Goal: Unclear

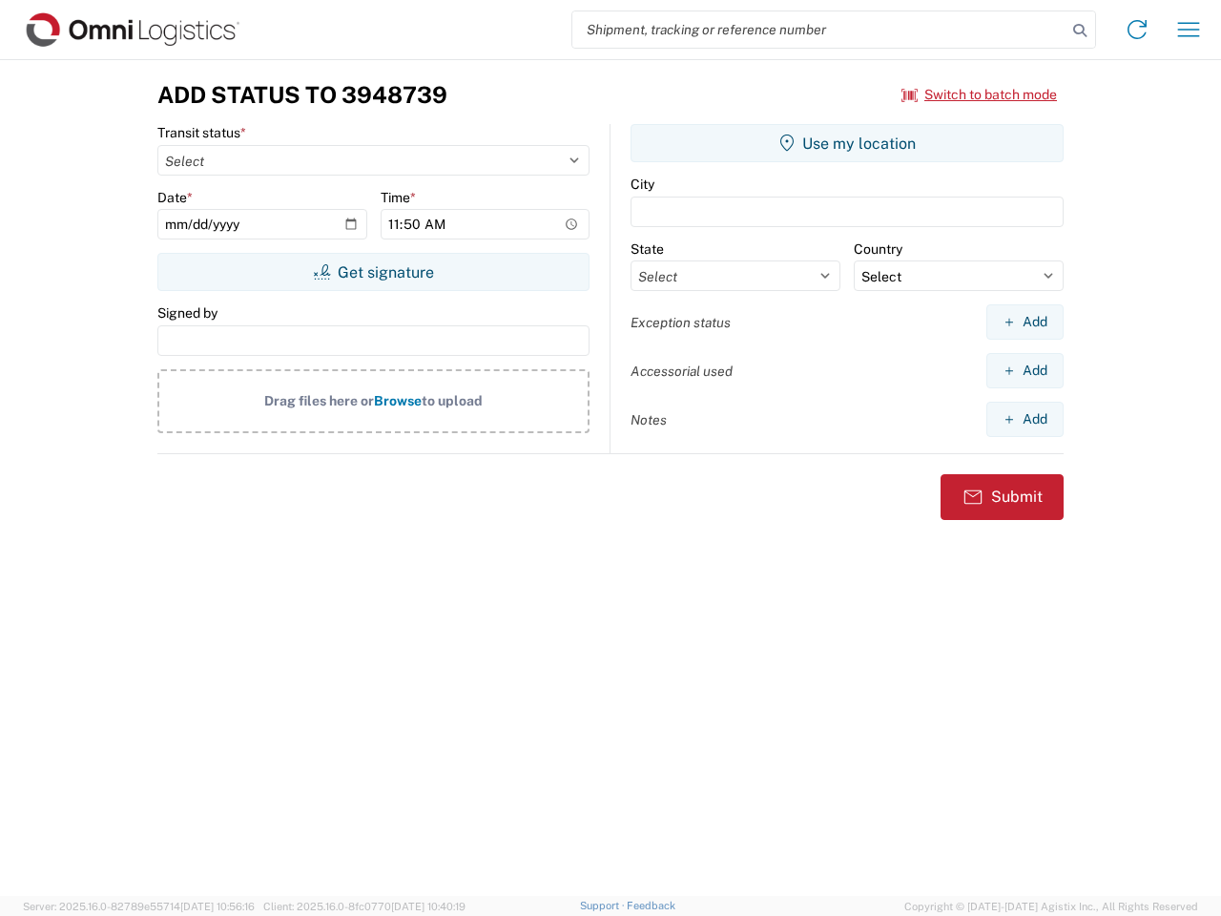
click at [819, 30] on input "search" at bounding box center [819, 29] width 494 height 36
click at [1080, 31] on icon at bounding box center [1080, 30] width 27 height 27
click at [1137, 30] on icon at bounding box center [1137, 29] width 31 height 31
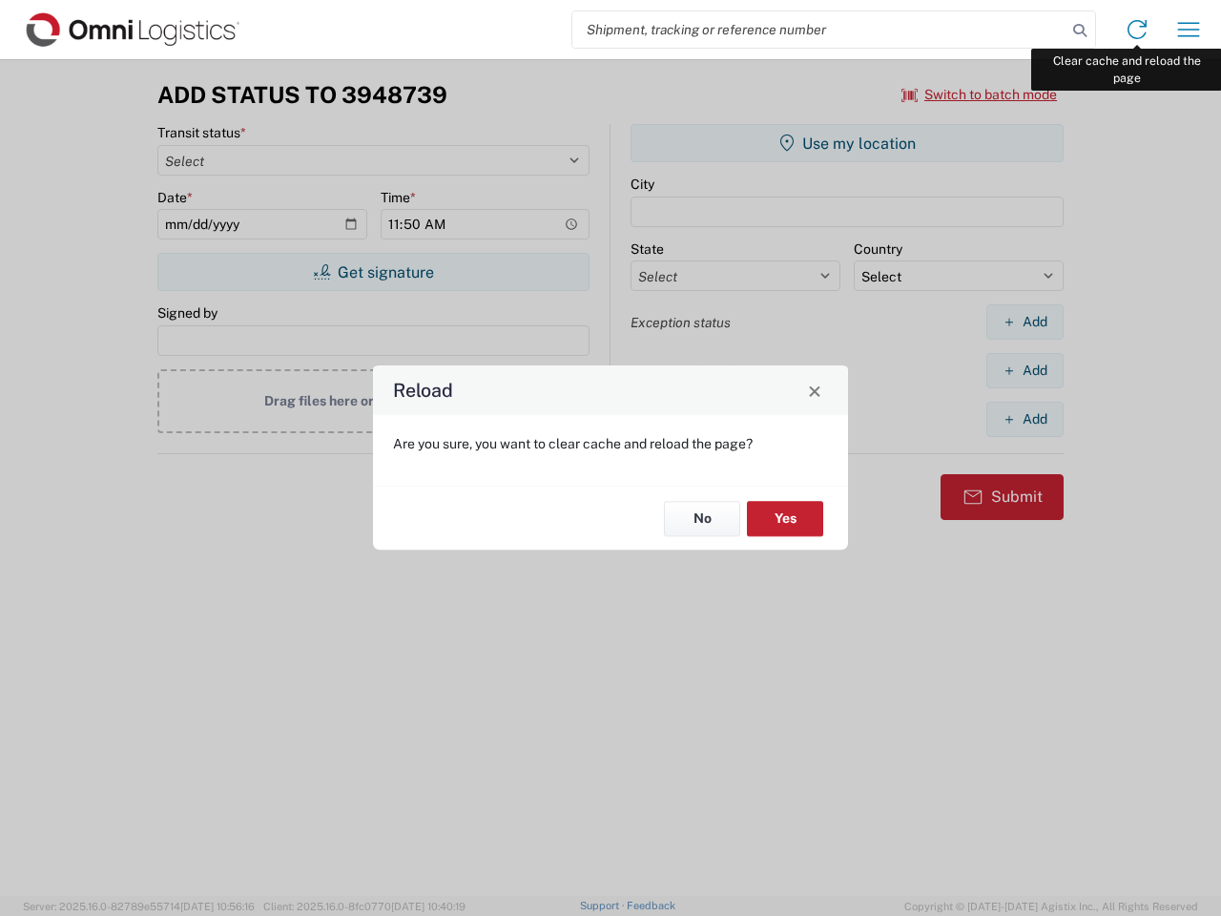
click at [1189, 30] on div "Reload Are you sure, you want to clear cache and reload the page? No Yes" at bounding box center [610, 458] width 1221 height 916
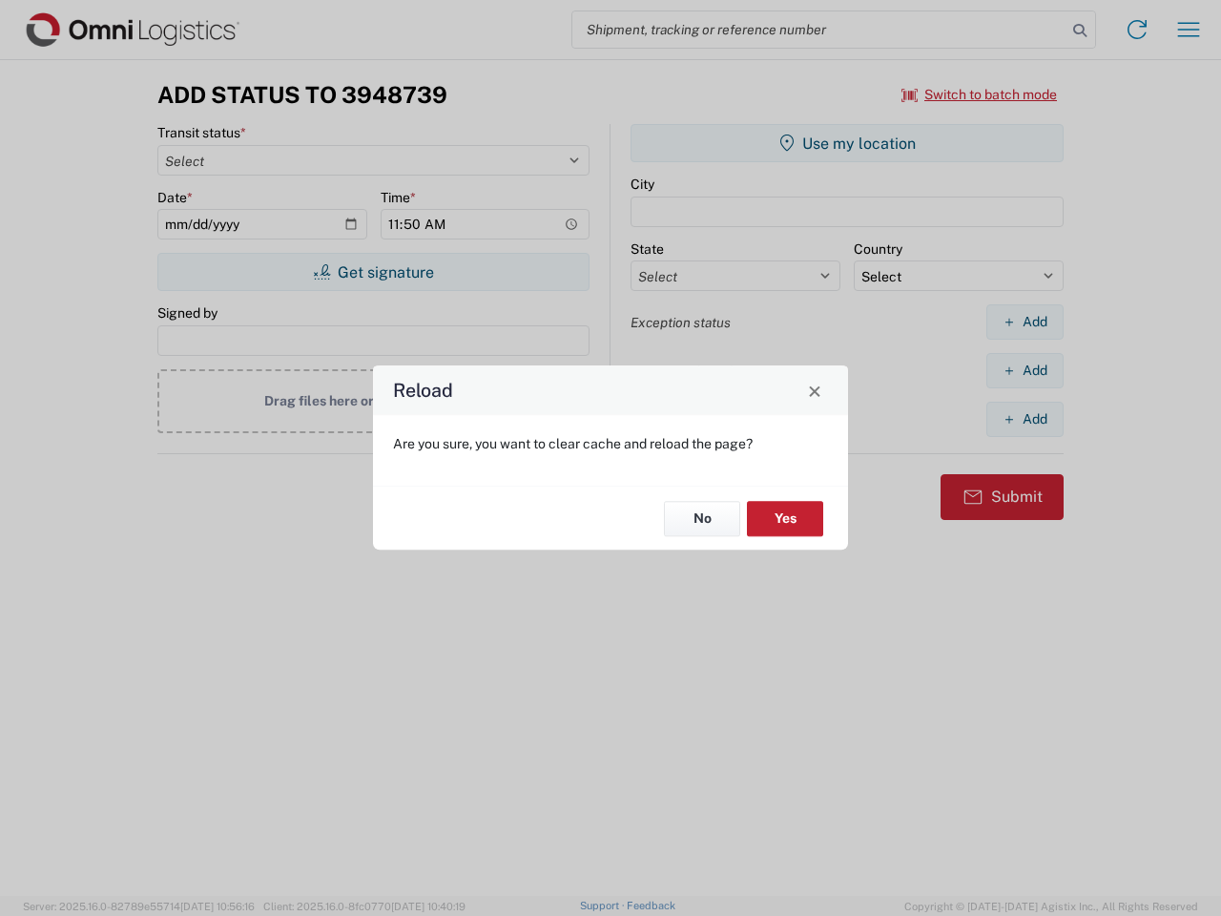
click at [980, 94] on div "Reload Are you sure, you want to clear cache and reload the page? No Yes" at bounding box center [610, 458] width 1221 height 916
click at [373, 272] on div "Reload Are you sure, you want to clear cache and reload the page? No Yes" at bounding box center [610, 458] width 1221 height 916
click at [847, 143] on div "Reload Are you sure, you want to clear cache and reload the page? No Yes" at bounding box center [610, 458] width 1221 height 916
click at [1025, 322] on div "Reload Are you sure, you want to clear cache and reload the page? No Yes" at bounding box center [610, 458] width 1221 height 916
click at [1025, 370] on div "Reload Are you sure, you want to clear cache and reload the page? No Yes" at bounding box center [610, 458] width 1221 height 916
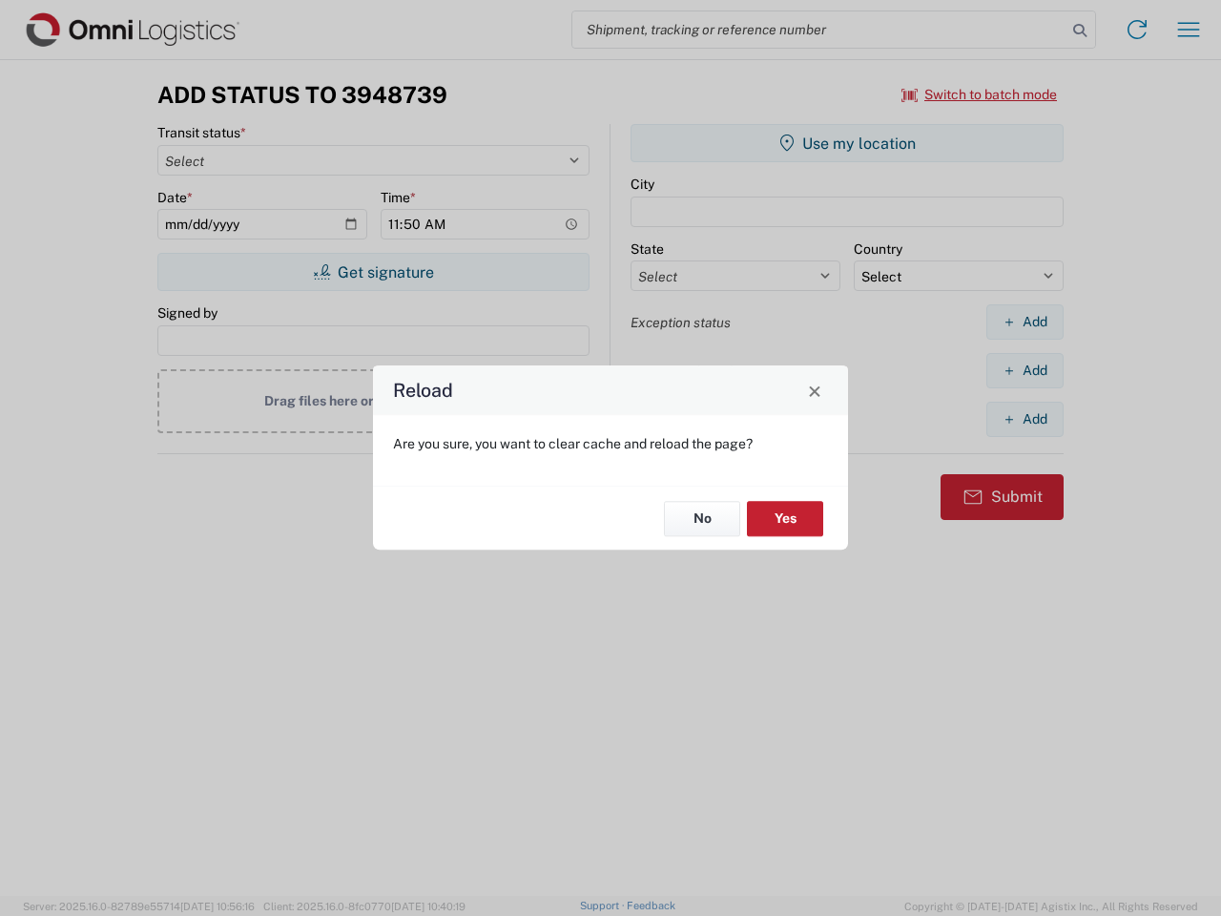
click at [1025, 419] on div "Reload Are you sure, you want to clear cache and reload the page? No Yes" at bounding box center [610, 458] width 1221 height 916
